Goal: Find specific page/section: Find specific page/section

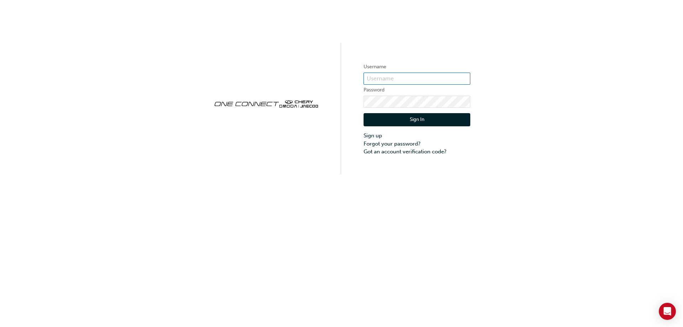
type input "CHAU0090"
click at [407, 122] on button "Sign In" at bounding box center [416, 120] width 107 height 14
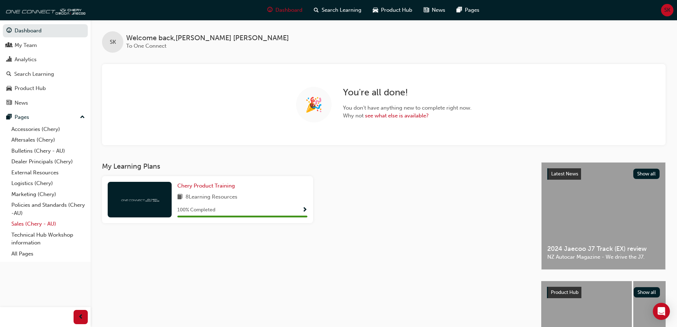
click at [20, 224] on link "Sales (Chery - AU)" at bounding box center [48, 223] width 79 height 11
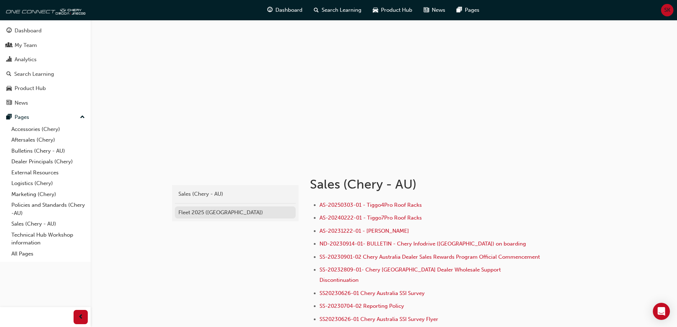
click at [197, 215] on div "Fleet 2025 ([GEOGRAPHIC_DATA])" at bounding box center [235, 212] width 114 height 8
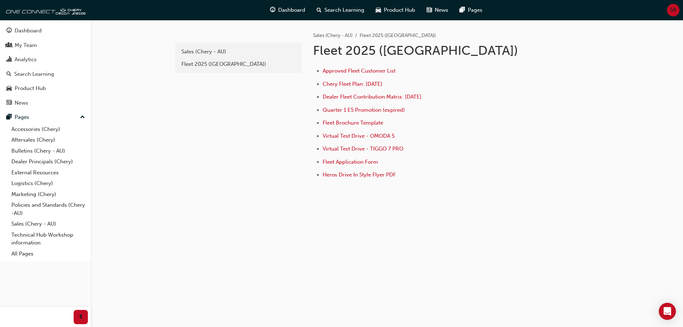
click at [341, 67] on li "Approved Fleet Customer List" at bounding box center [432, 71] width 221 height 10
click at [341, 70] on span "Approved Fleet Customer List" at bounding box center [358, 71] width 73 height 6
